Goal: Navigation & Orientation: Find specific page/section

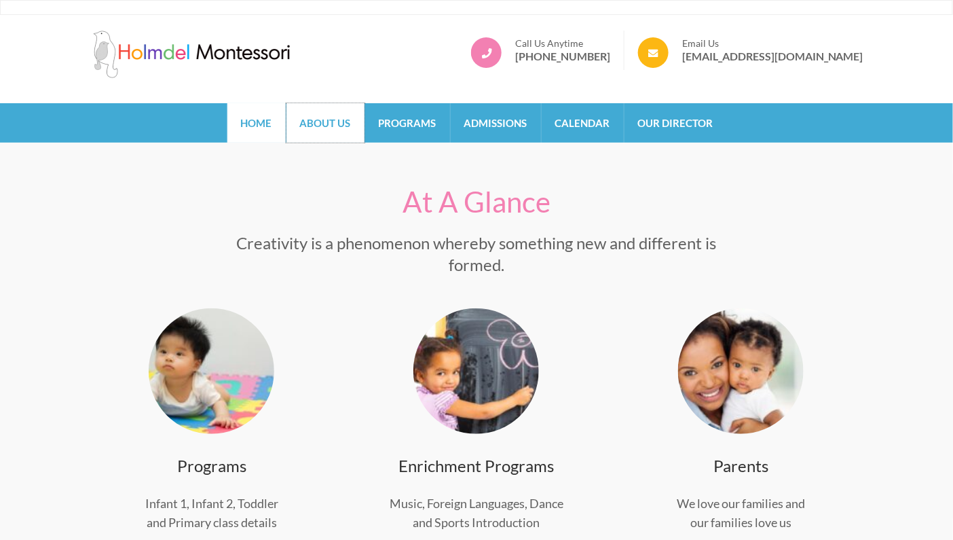
click at [313, 125] on link "About Us" at bounding box center [325, 122] width 78 height 39
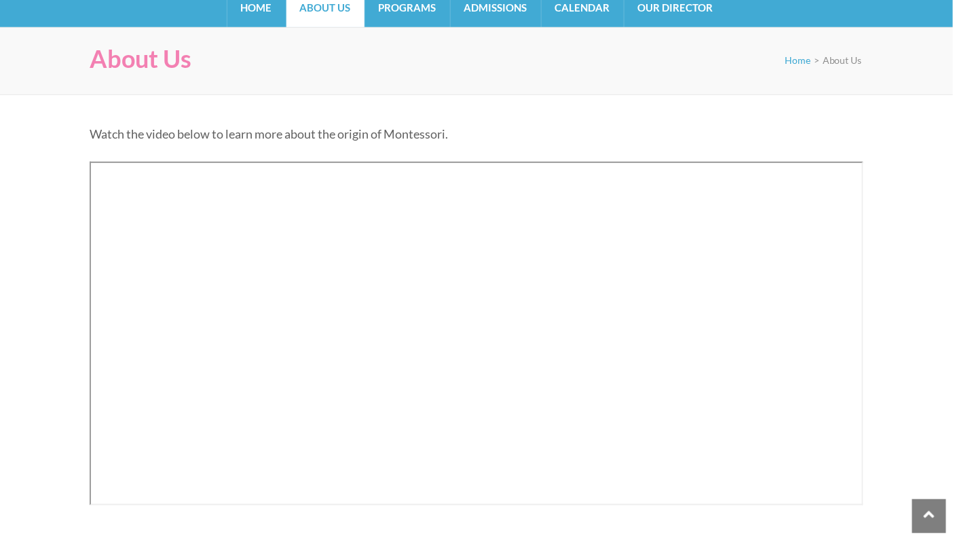
scroll to position [43, 0]
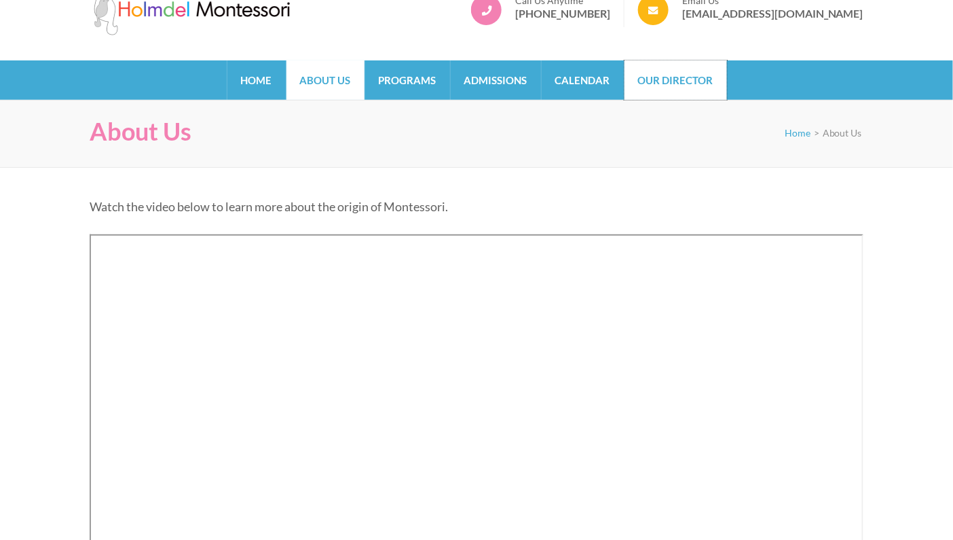
click at [709, 76] on link "Our Director" at bounding box center [675, 79] width 102 height 39
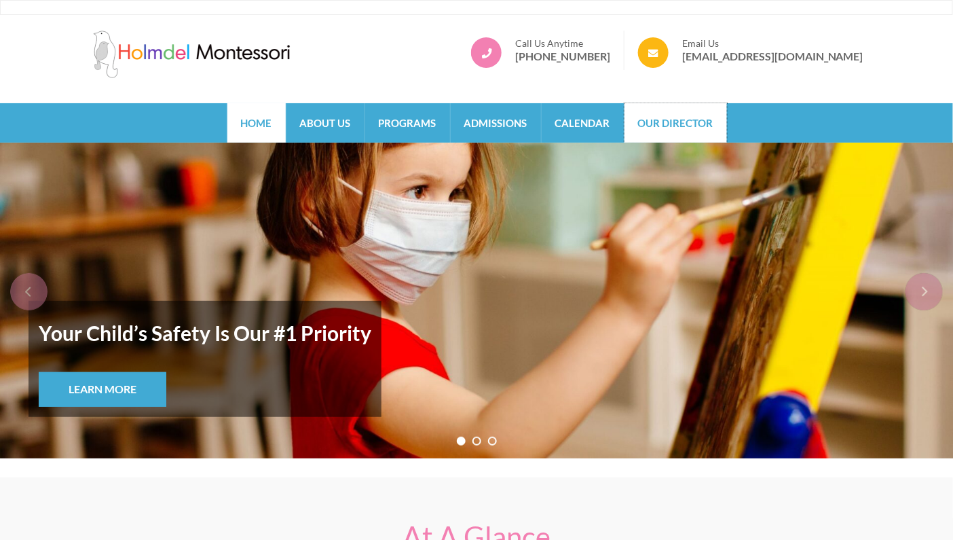
click at [656, 127] on link "Our Director" at bounding box center [675, 122] width 102 height 39
